Goal: Use online tool/utility

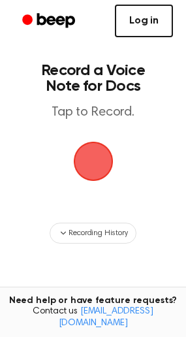
click at [163, 21] on link "Log in" at bounding box center [144, 21] width 58 height 33
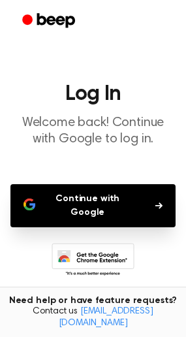
click at [136, 198] on button "Continue with Google" at bounding box center [92, 205] width 165 height 43
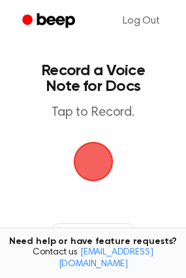
click at [97, 153] on span "button" at bounding box center [93, 161] width 57 height 57
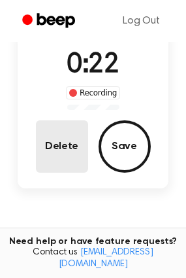
click at [83, 158] on button "Delete" at bounding box center [62, 146] width 52 height 52
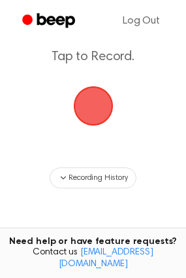
click at [100, 118] on span "button" at bounding box center [94, 106] width 54 height 54
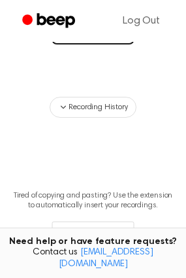
scroll to position [340, 0]
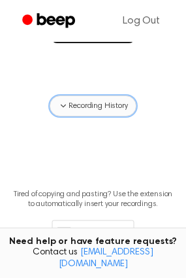
click at [77, 106] on span "Recording History" at bounding box center [98, 106] width 59 height 12
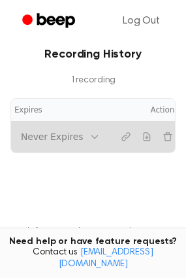
scroll to position [0, 0]
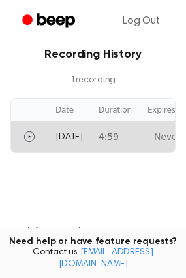
click at [85, 136] on tr "[DATE] 4:59 Never Expires" at bounding box center [165, 136] width 308 height 31
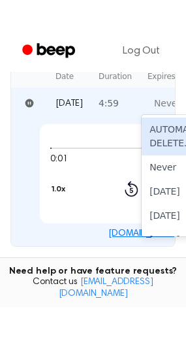
scroll to position [511, 0]
